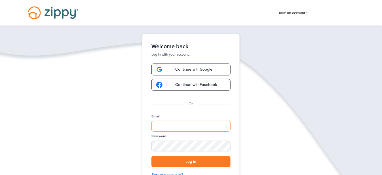
click at [168, 125] on input "Email" at bounding box center [191, 126] width 79 height 11
type input "**********"
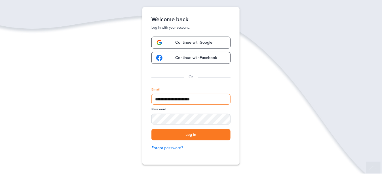
scroll to position [57, 0]
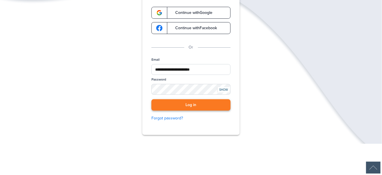
click at [191, 106] on button "Log in" at bounding box center [191, 105] width 79 height 12
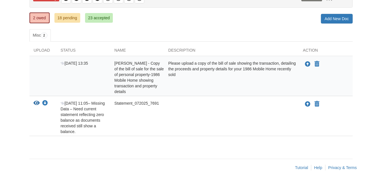
scroll to position [75, 0]
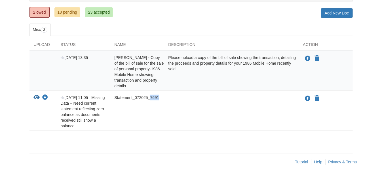
drag, startPoint x: 160, startPoint y: 96, endPoint x: 152, endPoint y: 95, distance: 8.3
click at [152, 95] on div "Statement_072025_7691" at bounding box center [137, 112] width 54 height 34
copy span "7691"
click at [152, 116] on div "Statement_072025_7691" at bounding box center [137, 112] width 54 height 34
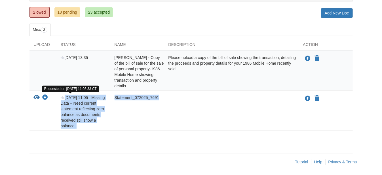
drag, startPoint x: 162, startPoint y: 97, endPoint x: 81, endPoint y: 101, distance: 80.7
click at [63, 98] on div "View your document Download your document [DATE] 11:05 – Missing Data – Need cu…" at bounding box center [192, 112] width 324 height 34
copy div "[DATE] 11:05 – Missing Data – Need current statement reflecting zero balance as…"
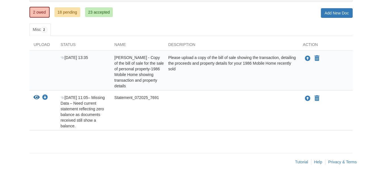
click at [169, 139] on div "× × × Pending Add Document Notice document will be included in the email sent t…" at bounding box center [192, 49] width 324 height 196
click at [307, 98] on icon "Upload Statement_072025_7691" at bounding box center [308, 99] width 6 height 6
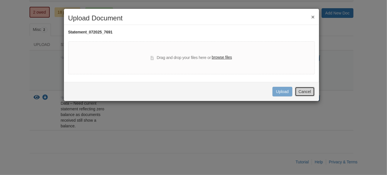
click at [302, 91] on button "Cancel" at bounding box center [305, 92] width 20 height 10
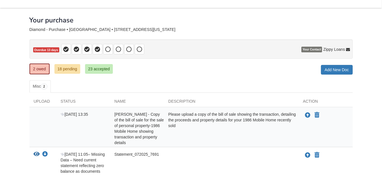
scroll to position [0, 0]
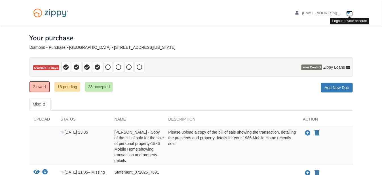
click at [348, 12] on icon "Log out" at bounding box center [349, 13] width 4 height 4
